Goal: Find specific page/section: Find specific page/section

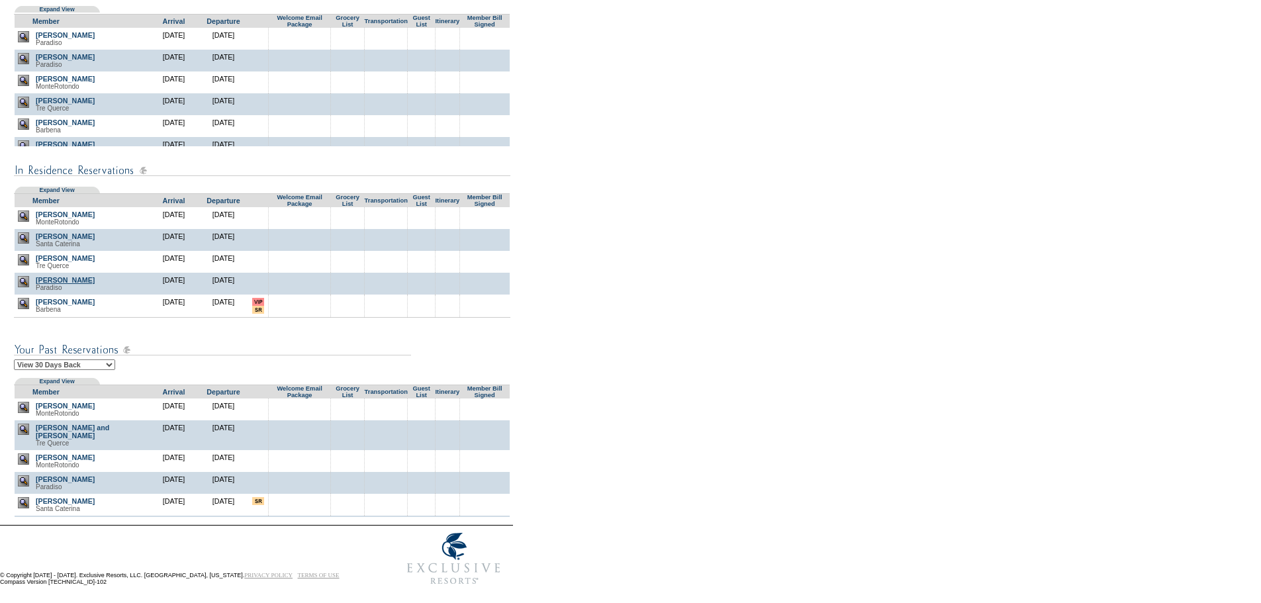
scroll to position [279, 0]
click at [58, 299] on link "[PERSON_NAME]" at bounding box center [65, 301] width 59 height 8
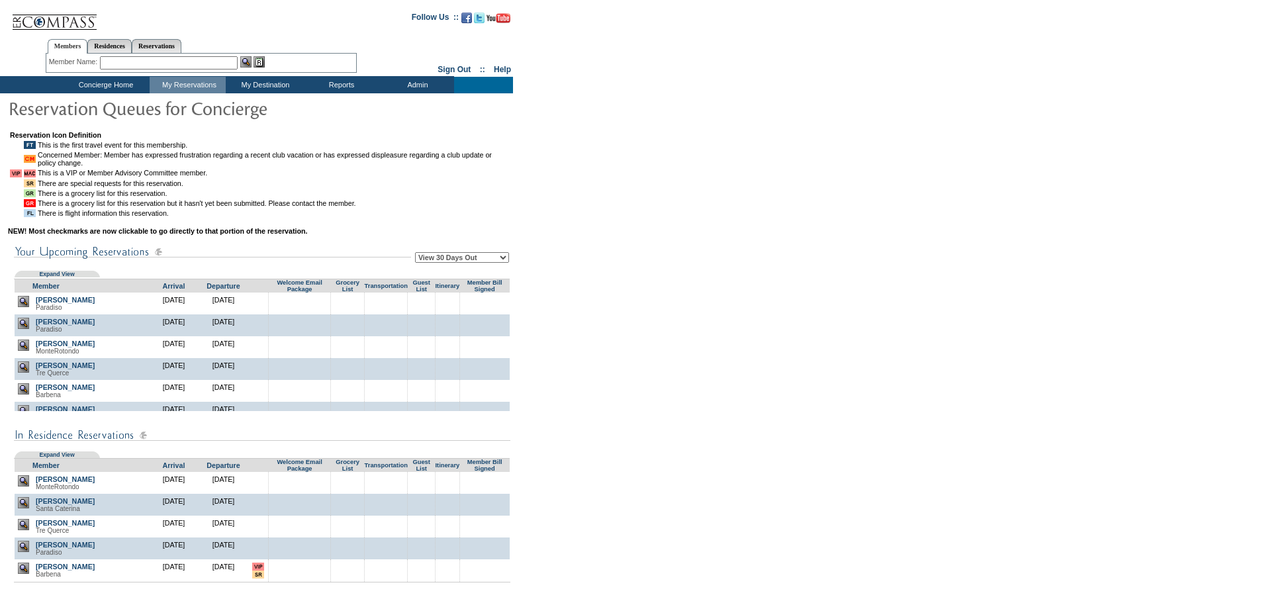
scroll to position [279, 0]
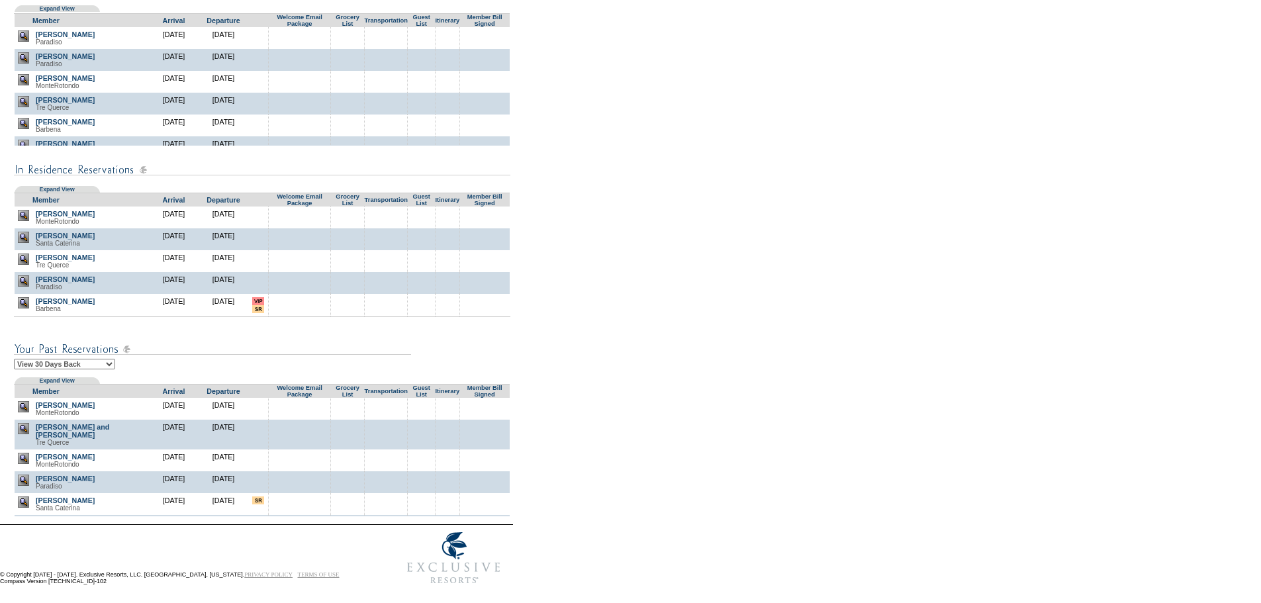
click at [262, 302] on input "image" at bounding box center [258, 301] width 12 height 8
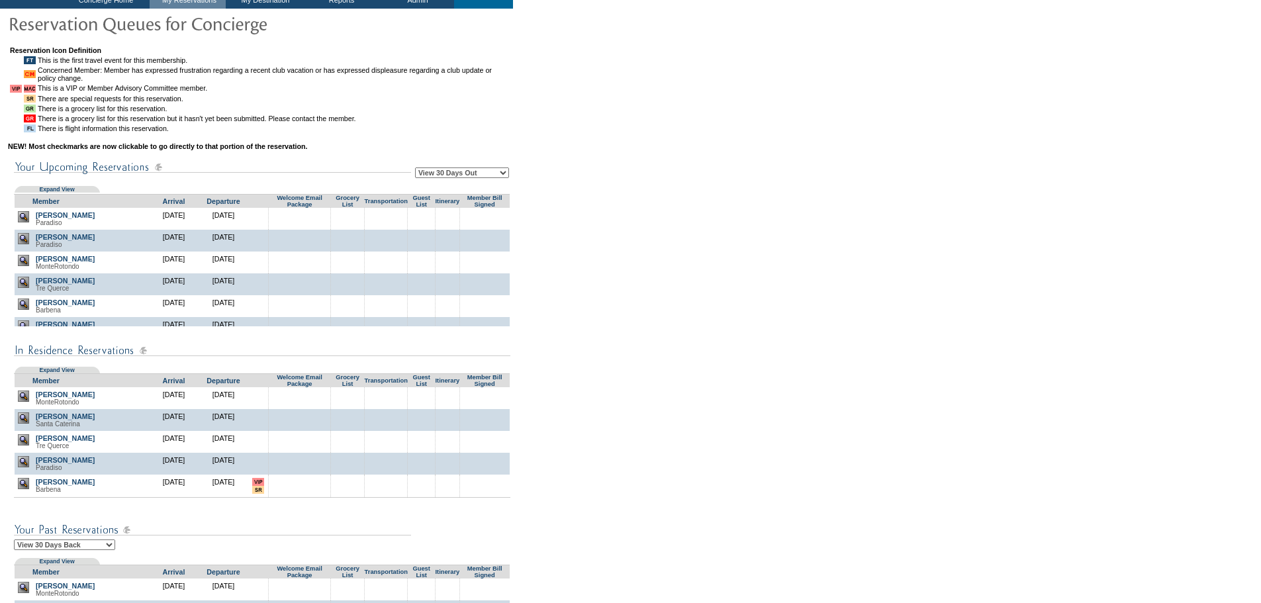
scroll to position [80, 0]
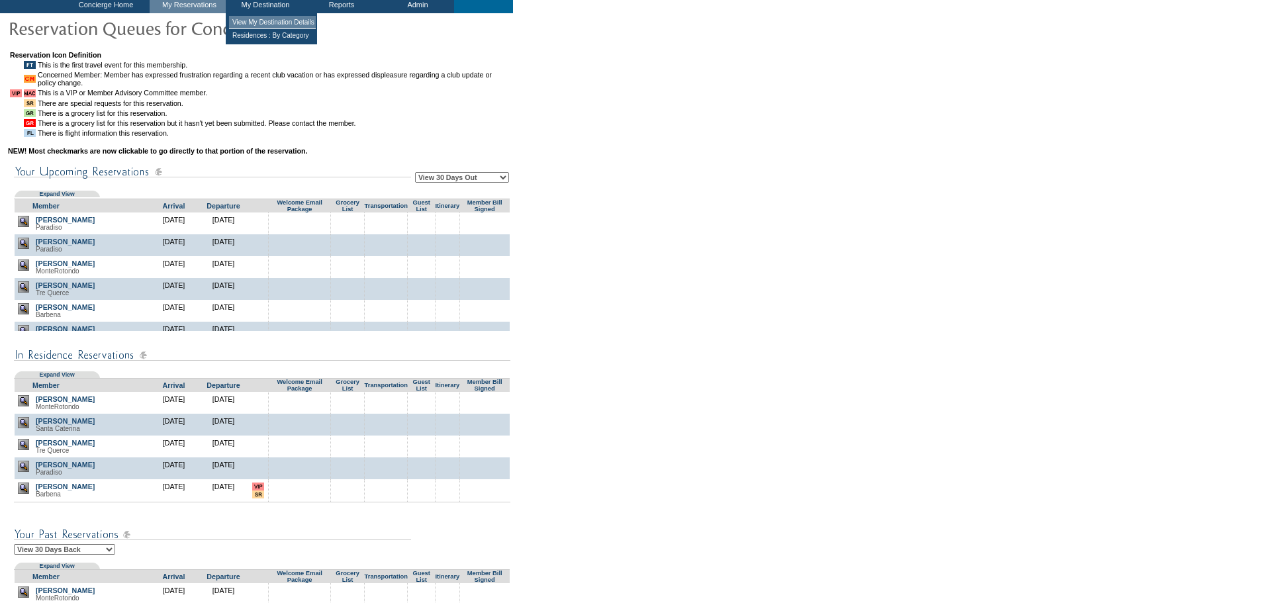
click at [255, 23] on td "View My Destination Details" at bounding box center [272, 22] width 87 height 13
